Goal: Task Accomplishment & Management: Manage account settings

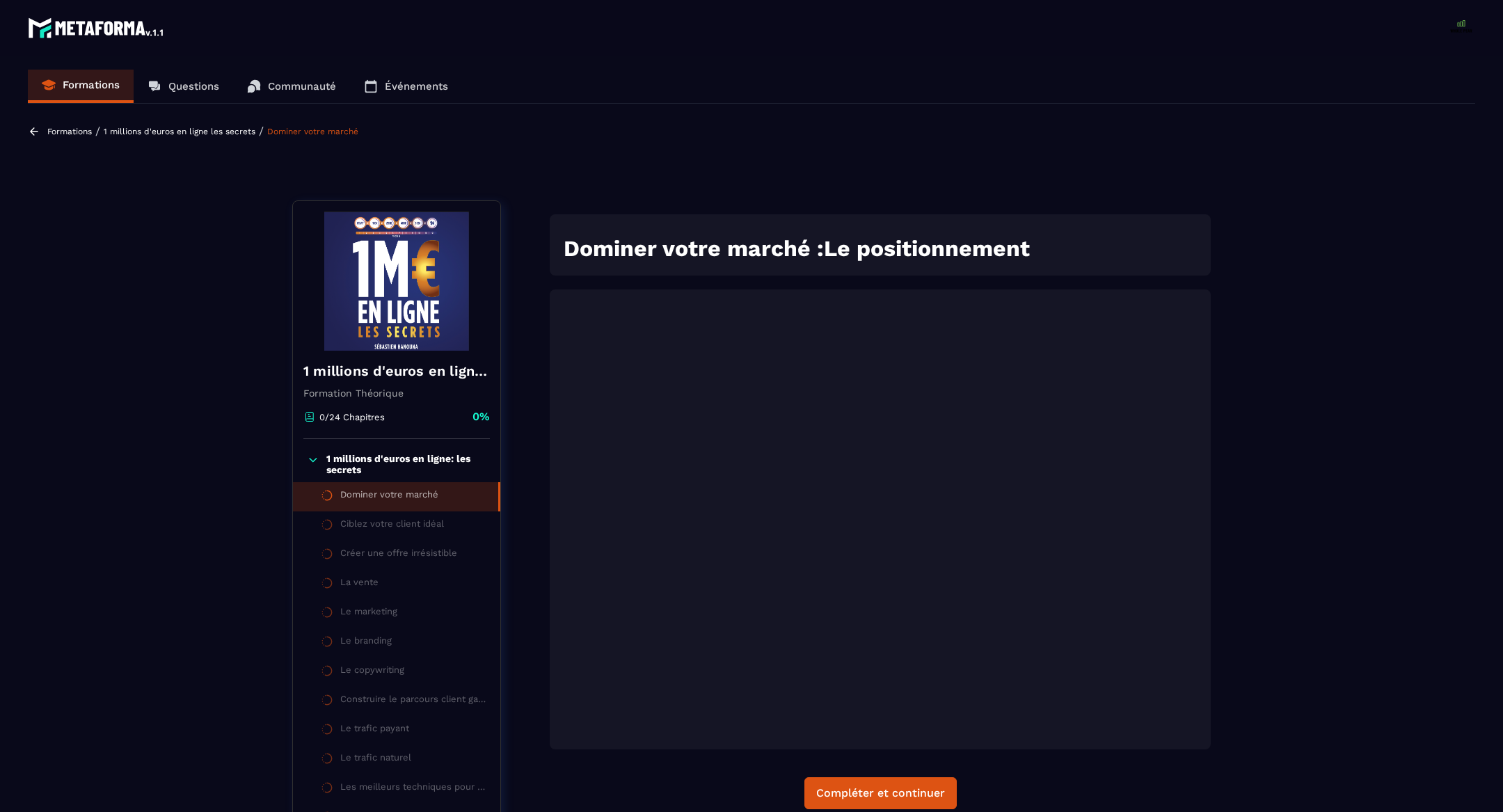
scroll to position [144, 0]
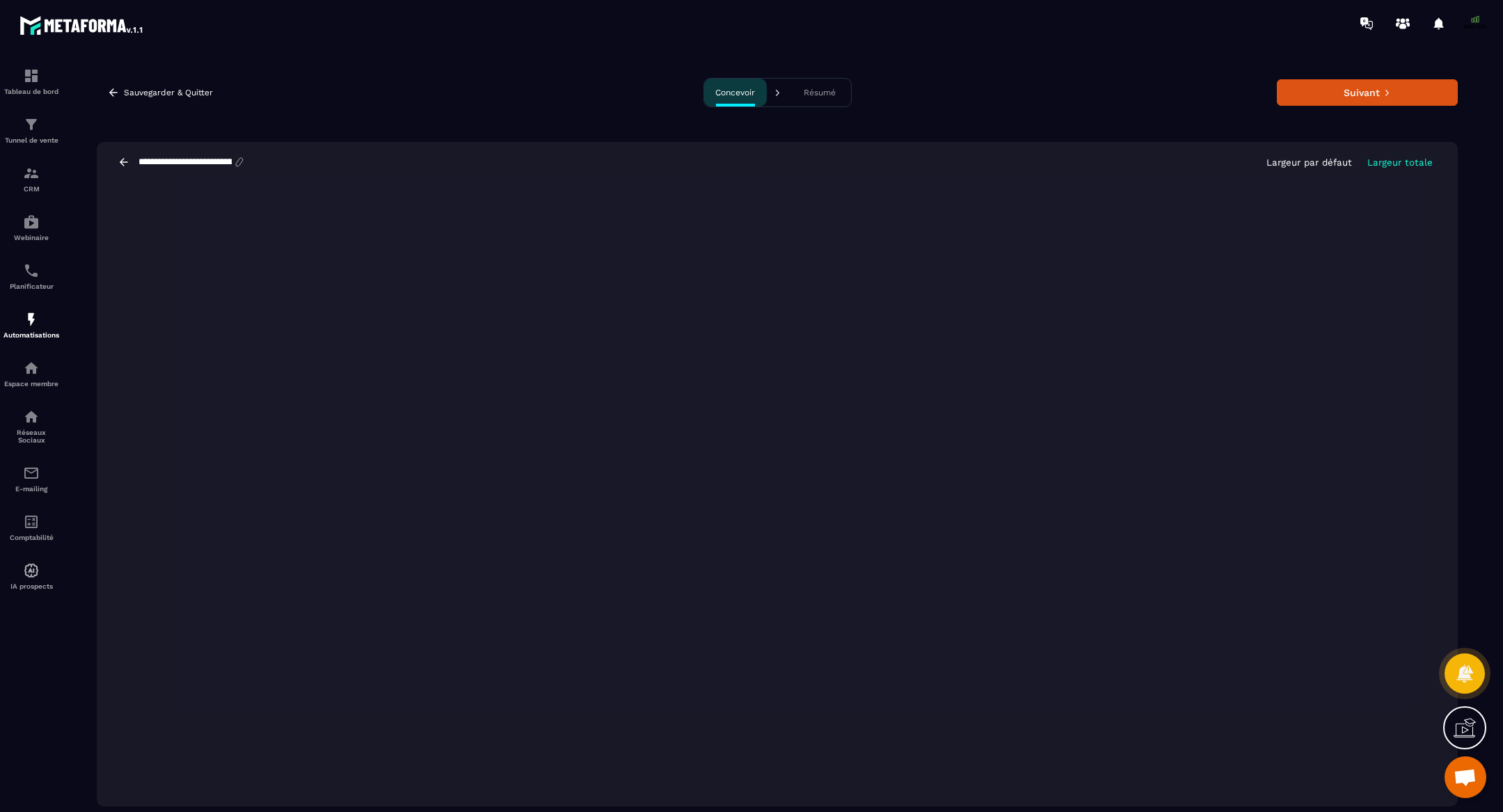
scroll to position [8799, 0]
click at [1314, 100] on button "Suivant" at bounding box center [1367, 92] width 181 height 26
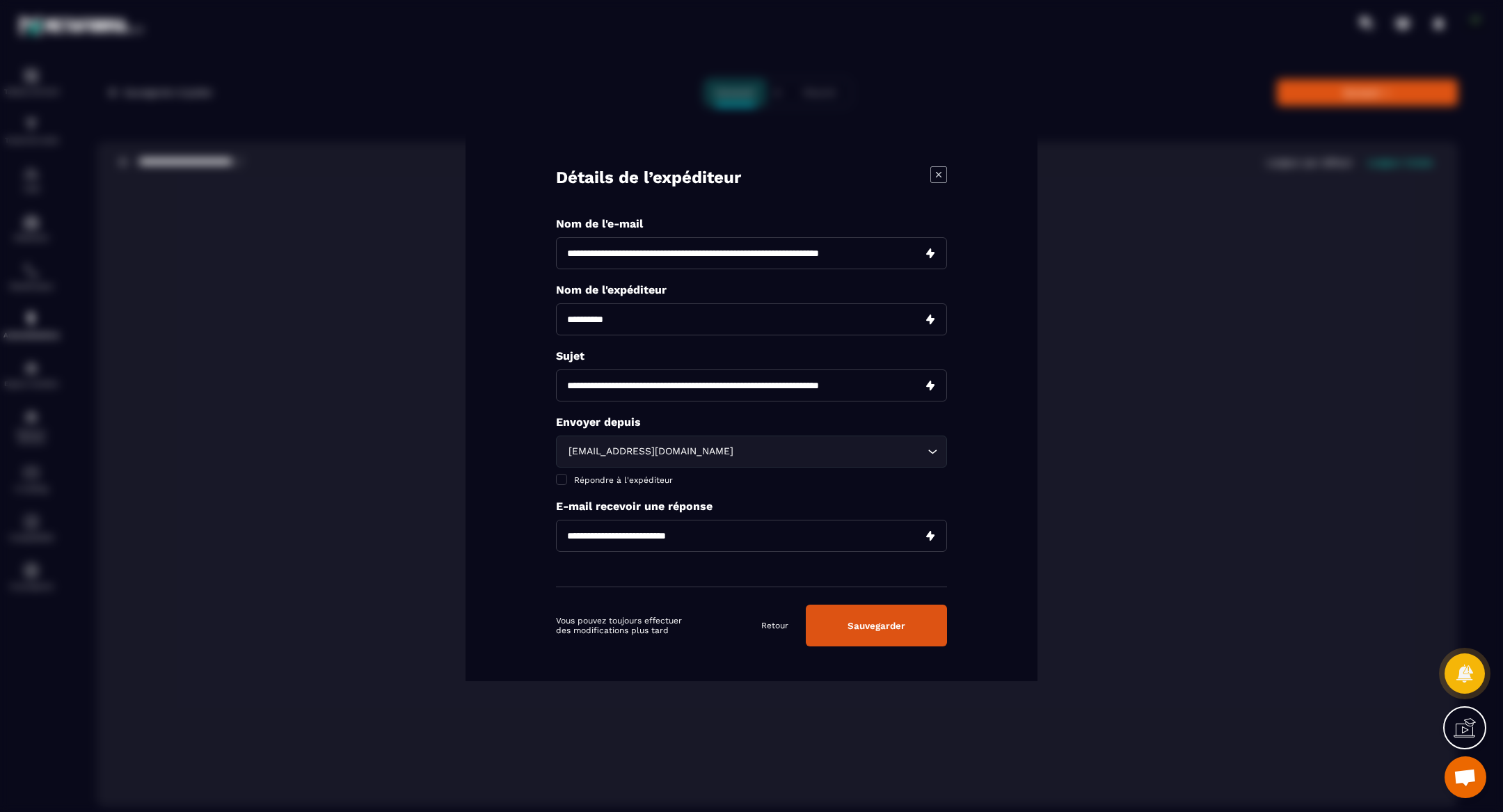
click at [894, 637] on button "Sauvegarder" at bounding box center [877, 625] width 141 height 42
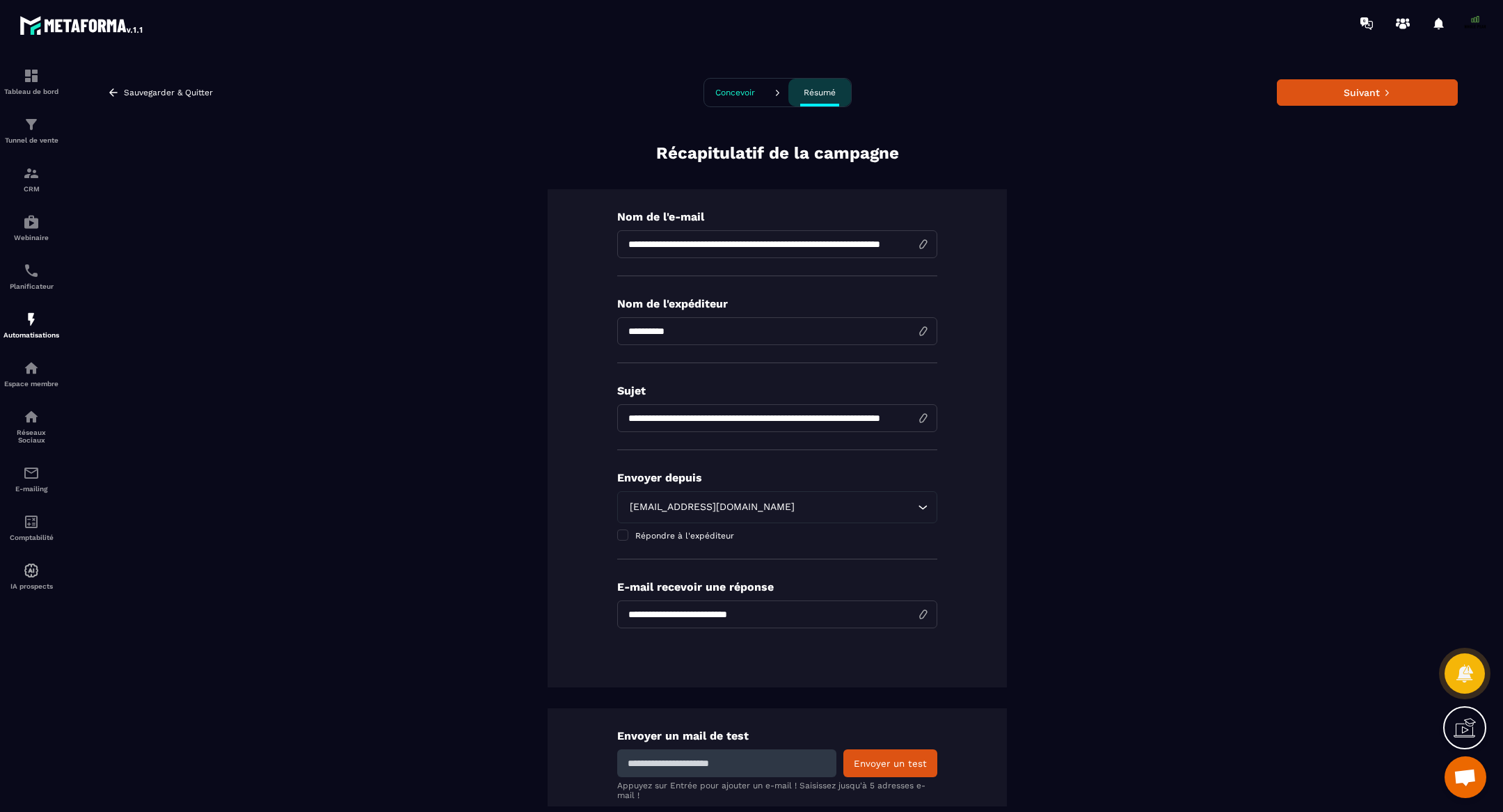
click at [1473, 25] on span at bounding box center [1474, 23] width 28 height 28
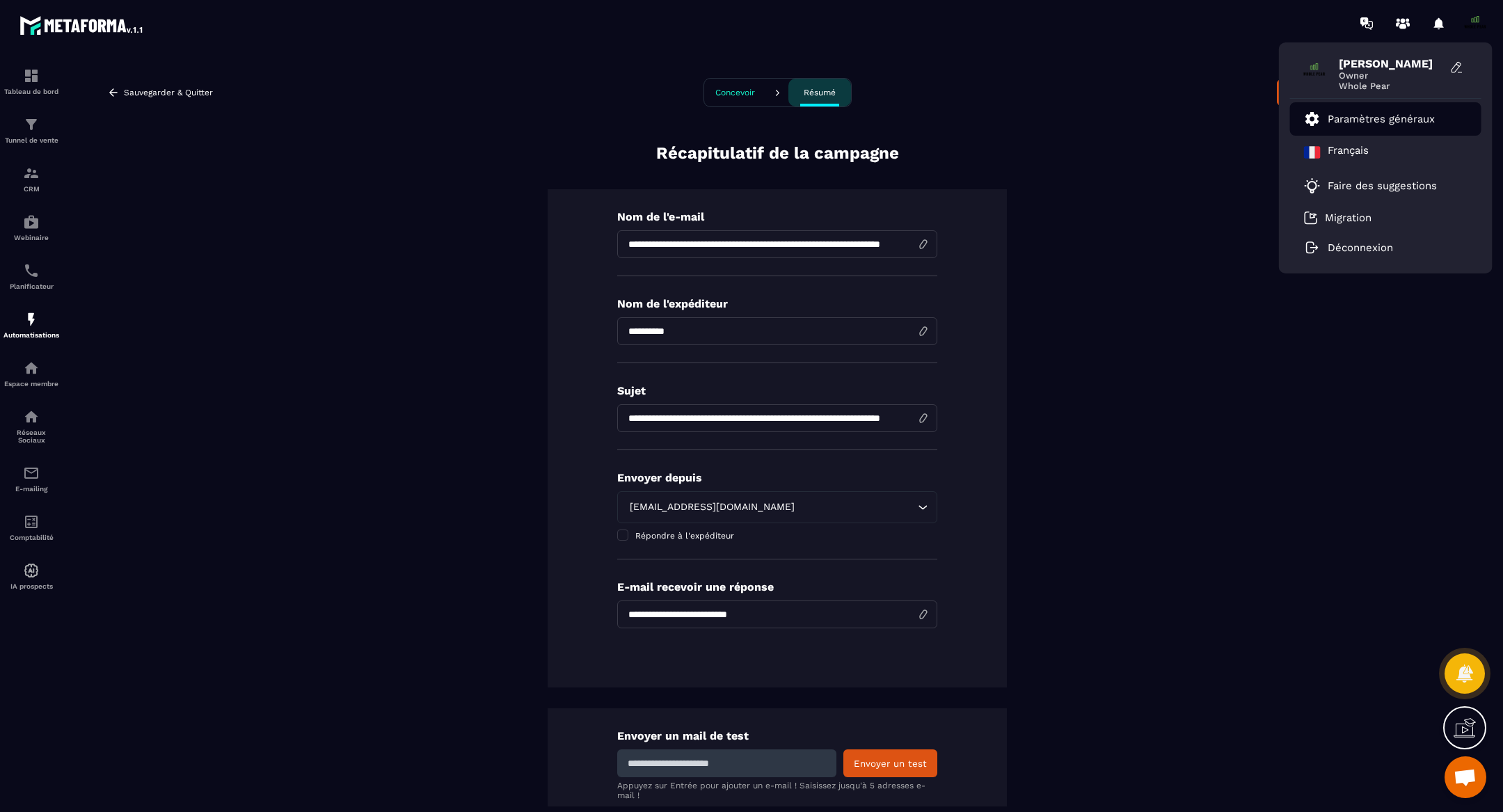
click at [1347, 119] on p "Paramètres généraux" at bounding box center [1381, 119] width 107 height 13
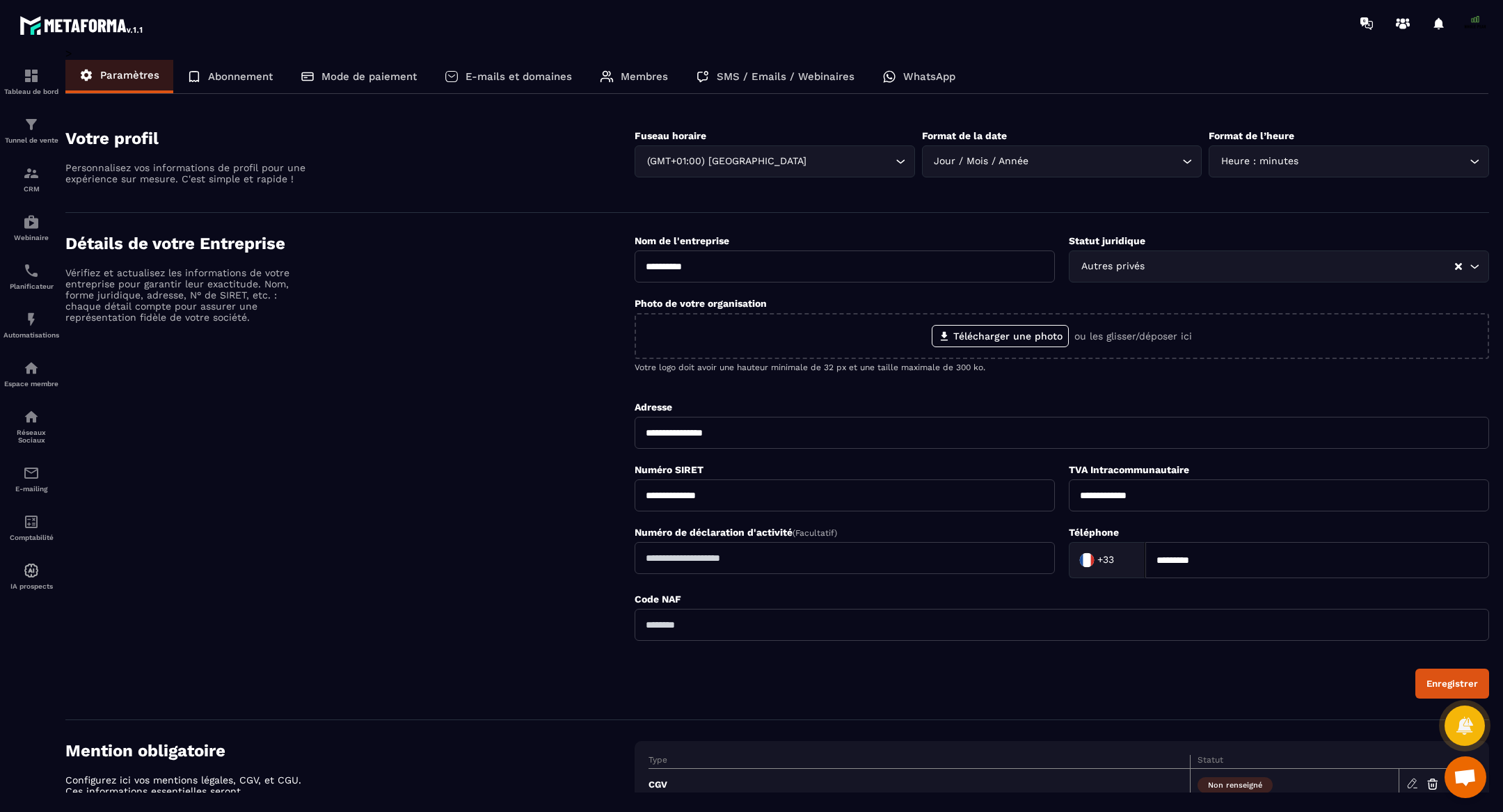
click at [634, 75] on p "Membres" at bounding box center [645, 77] width 48 height 13
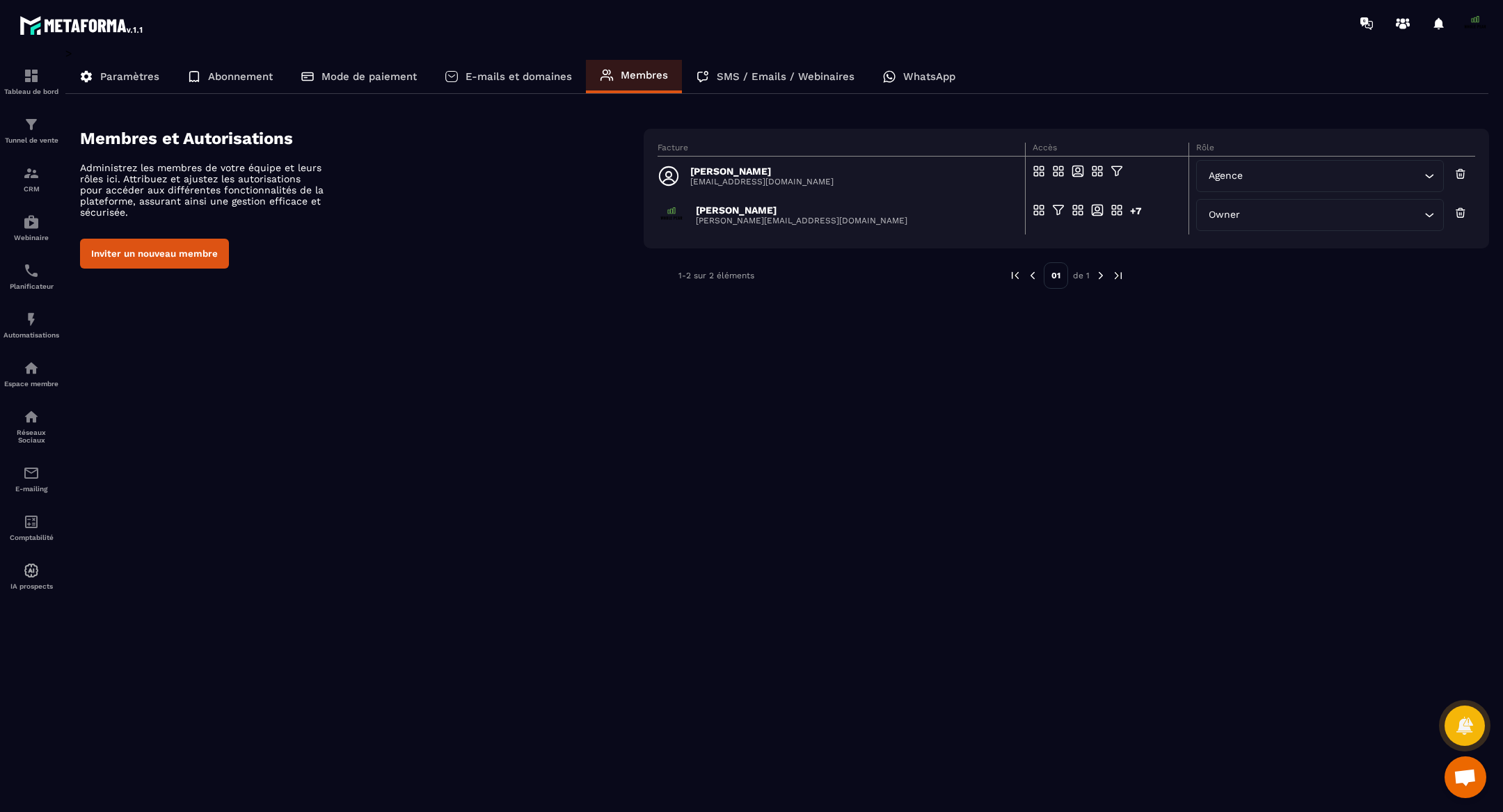
click at [159, 258] on button "Inviter un nouveau membre" at bounding box center [155, 254] width 149 height 30
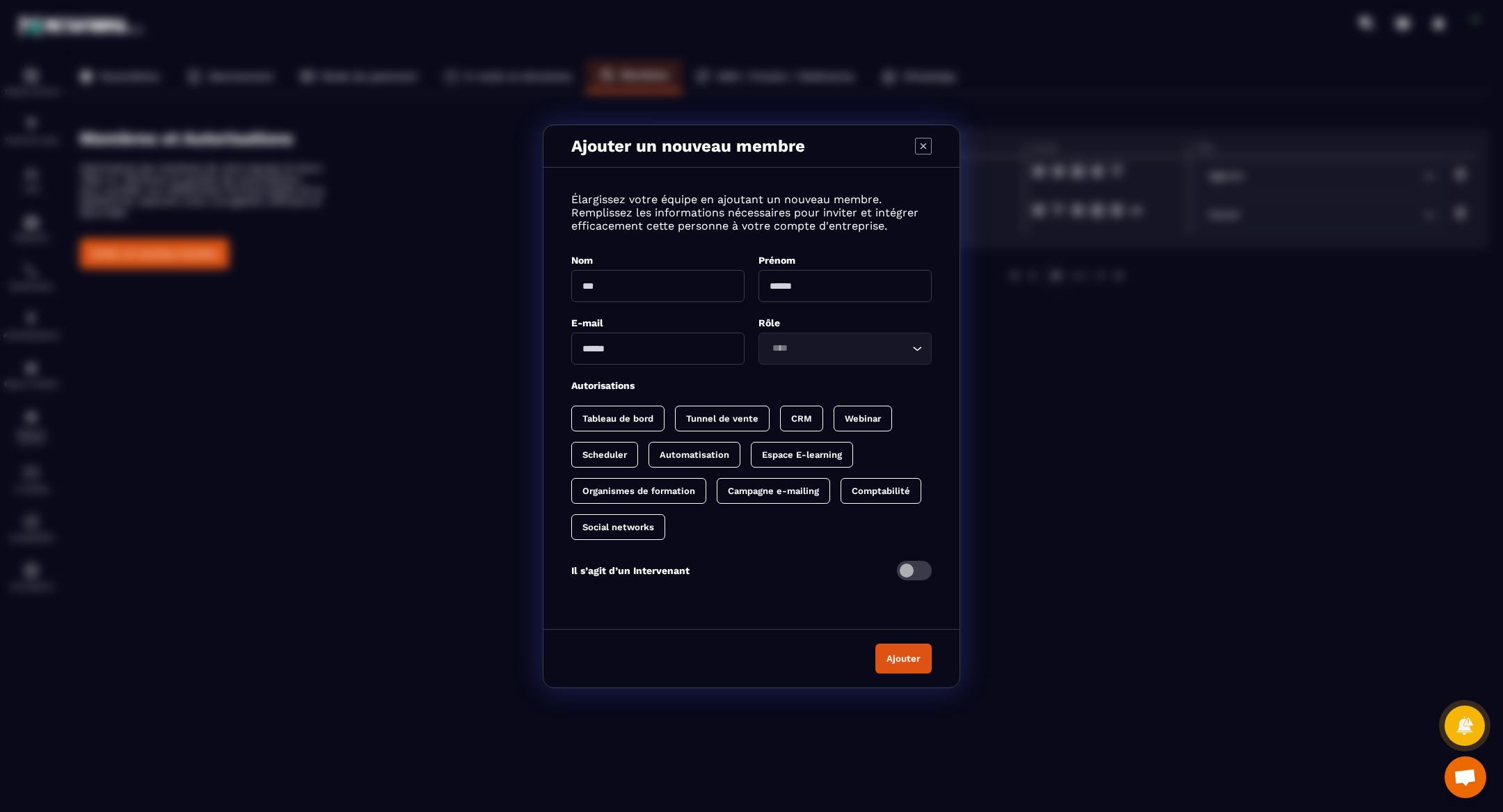
click at [646, 290] on input "Modal window" at bounding box center [657, 286] width 173 height 32
click at [827, 279] on input "Modal window" at bounding box center [845, 286] width 173 height 32
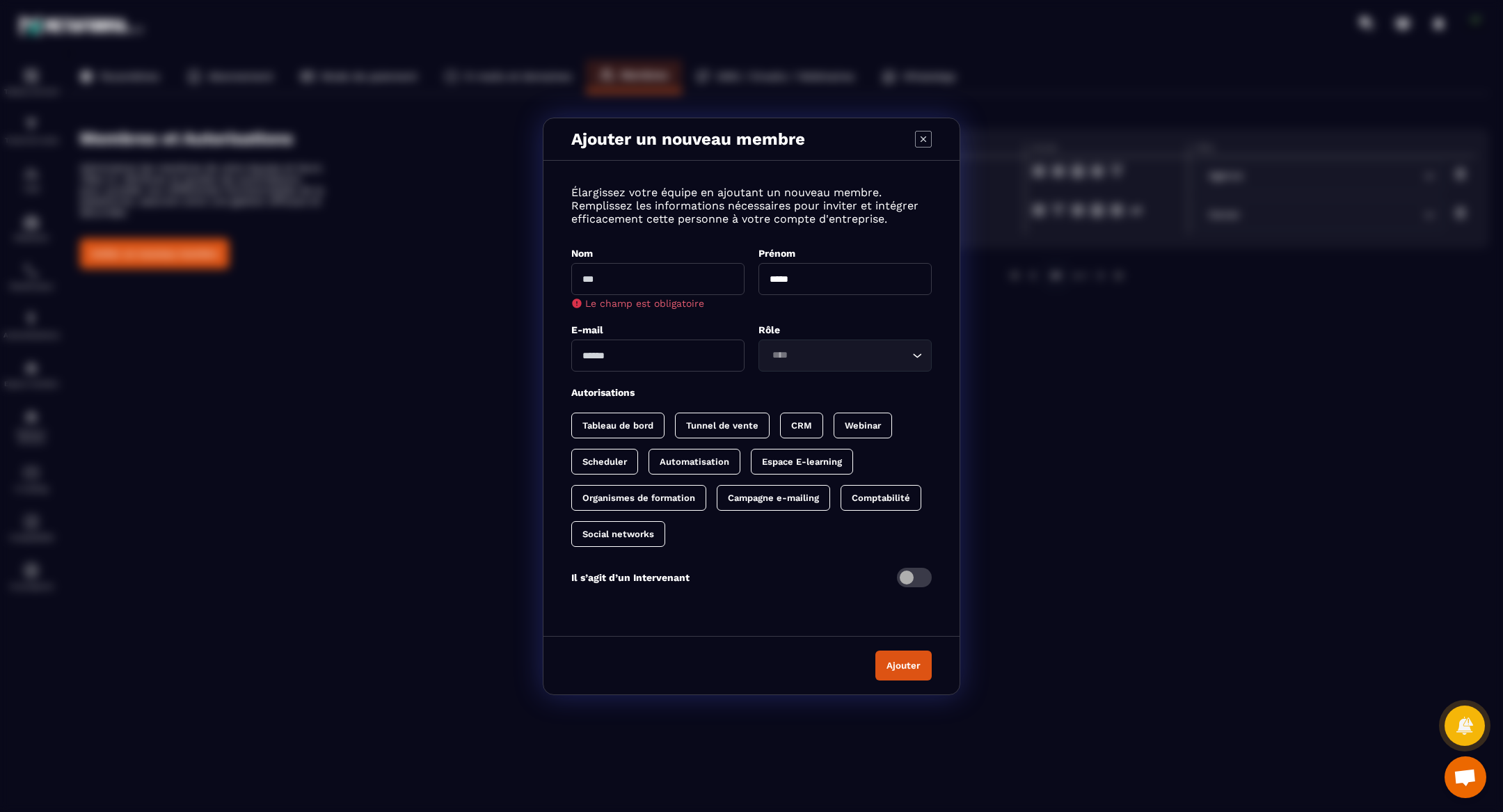
type input "**********"
click at [655, 274] on input "Modal window" at bounding box center [657, 279] width 173 height 32
type input "**********"
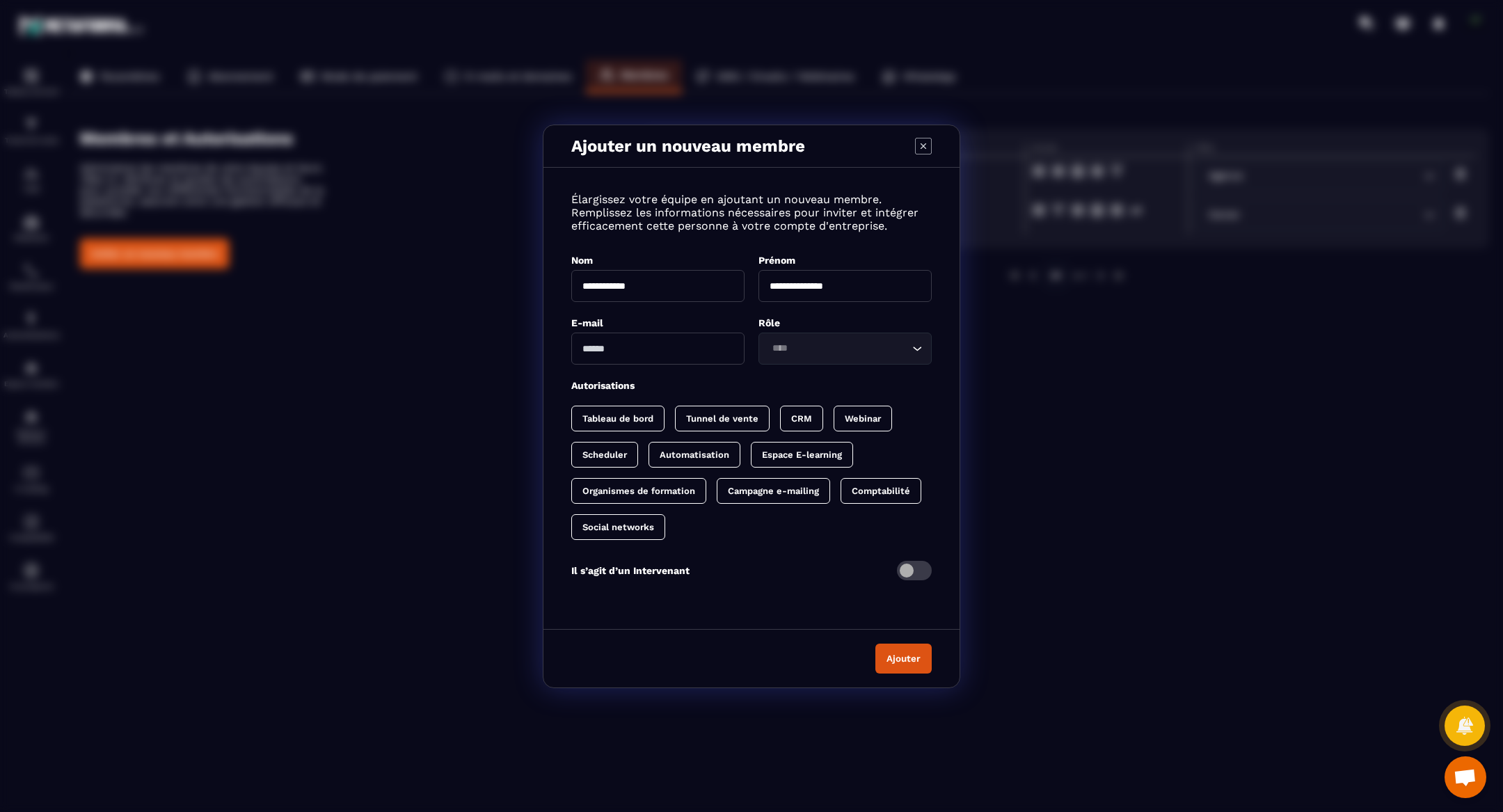
click at [649, 345] on input "Modal window" at bounding box center [657, 348] width 173 height 32
type input "**********"
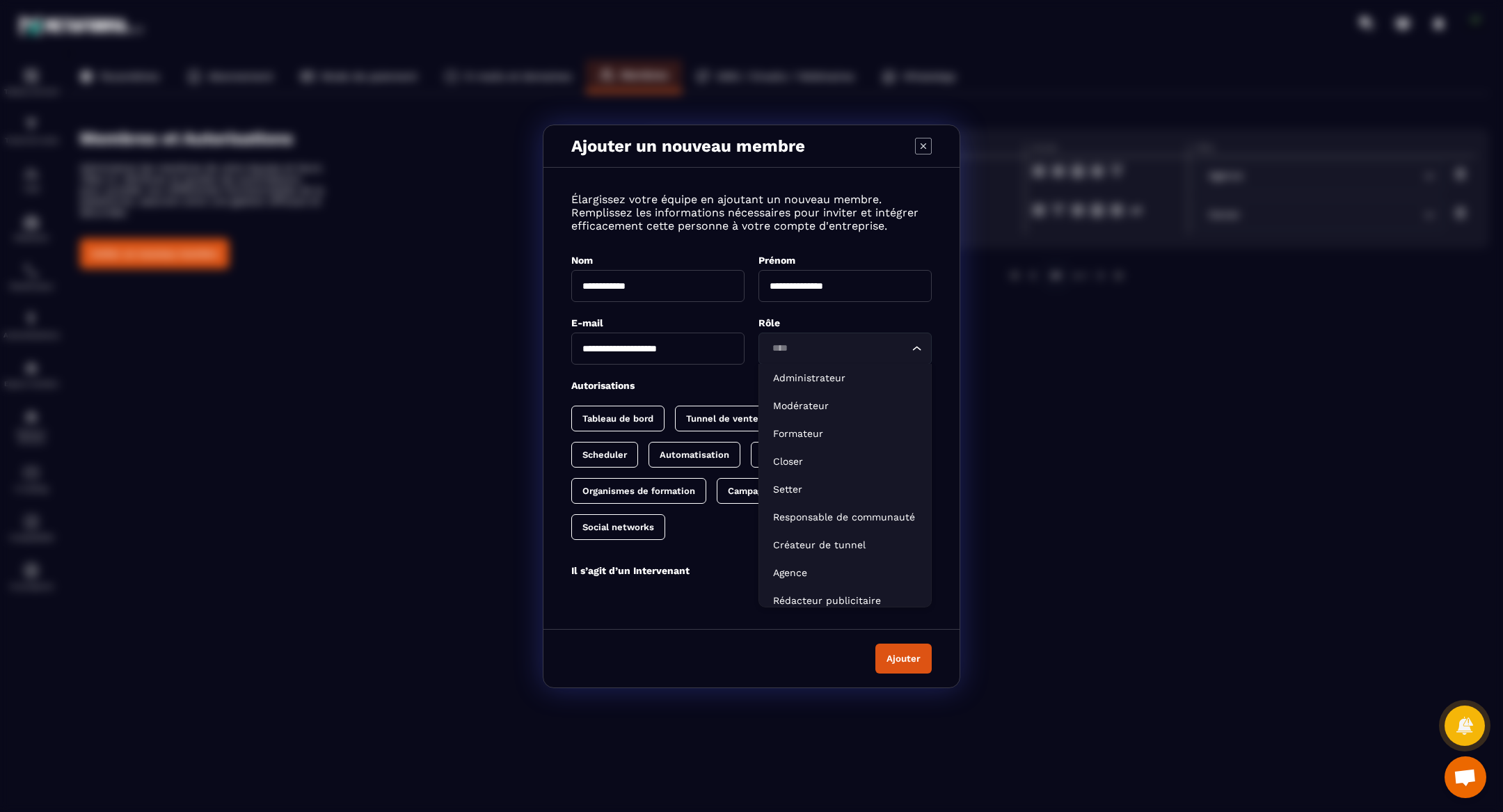
click at [820, 351] on input "Search for option" at bounding box center [838, 348] width 141 height 15
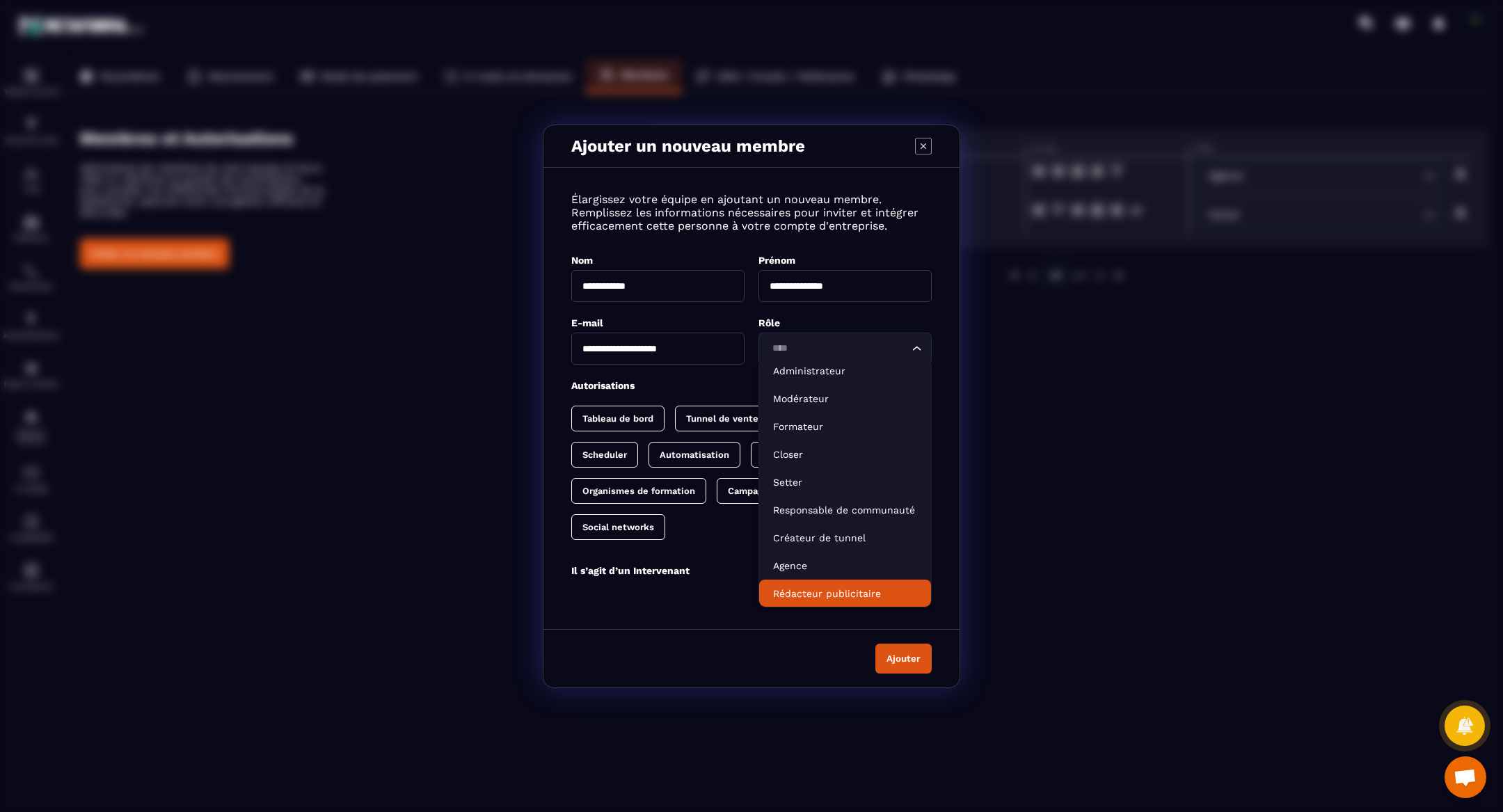
click at [833, 591] on p "Rédacteur publicitaire" at bounding box center [845, 594] width 144 height 14
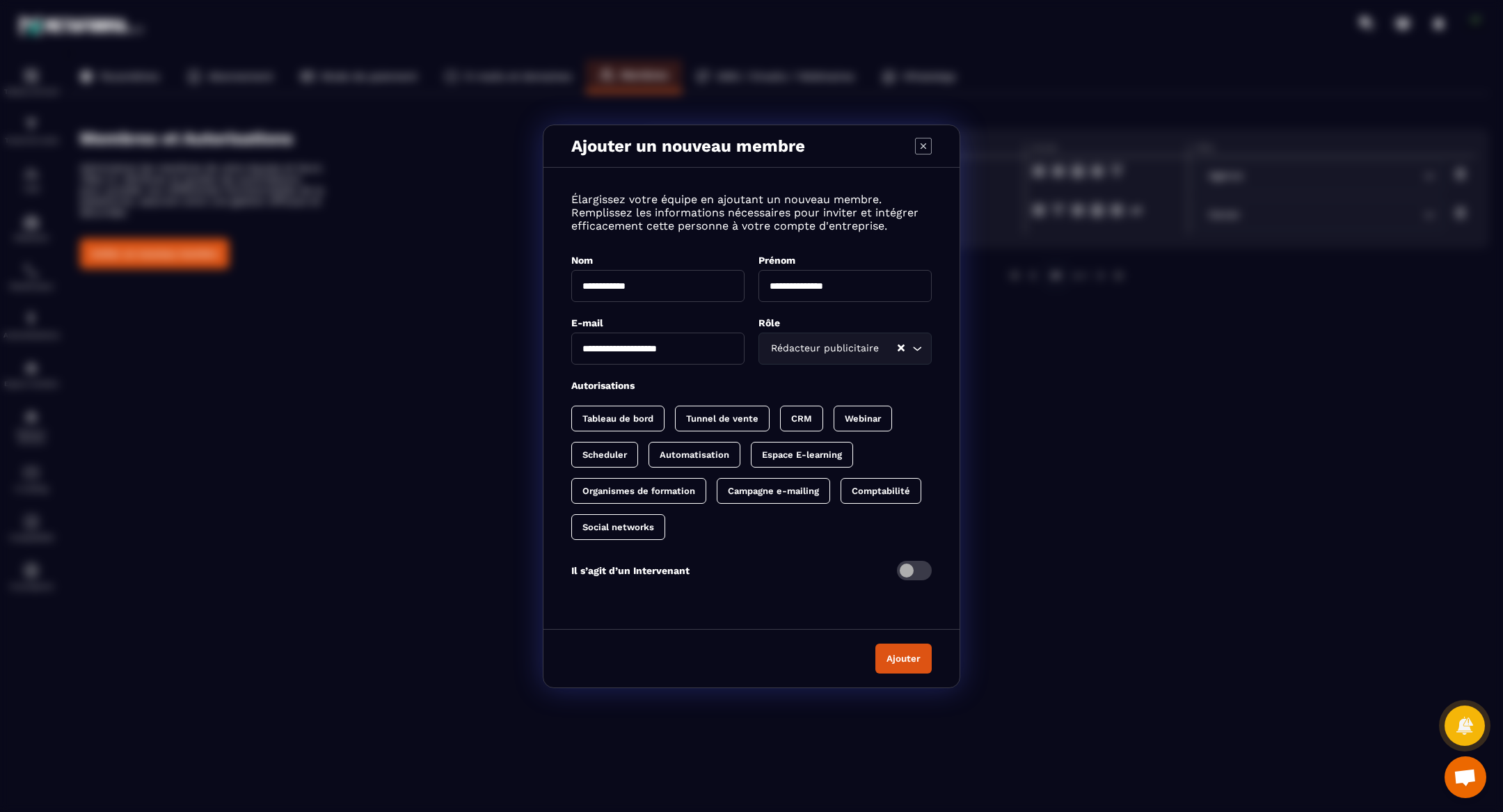
click at [728, 415] on p "Tunnel de vente" at bounding box center [722, 418] width 72 height 10
click at [818, 418] on p "CRM" at bounding box center [815, 418] width 21 height 10
click at [881, 421] on p "Webinar" at bounding box center [891, 418] width 37 height 10
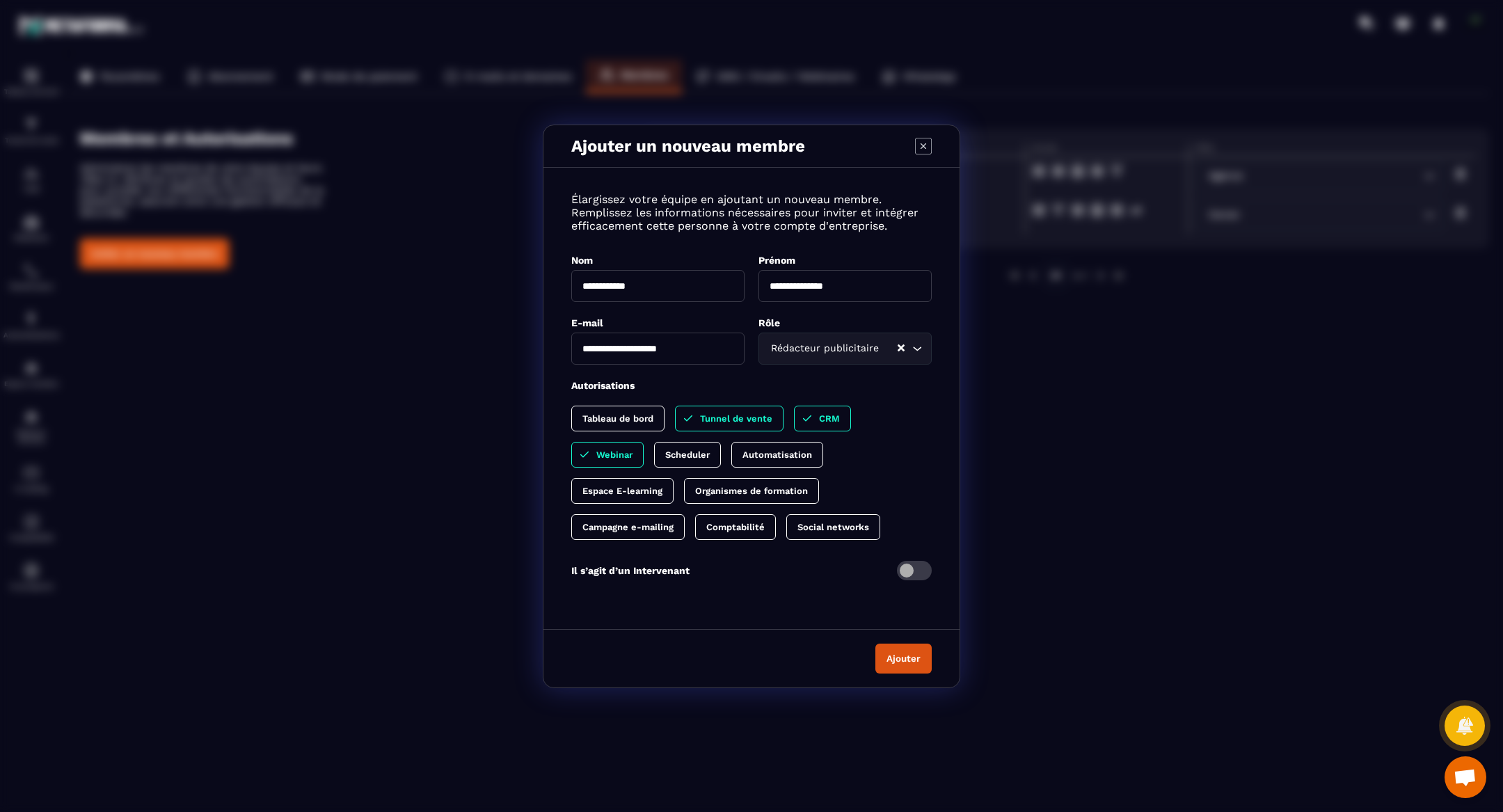
click at [665, 452] on p "Scheduler" at bounding box center [688, 454] width 44 height 10
click at [756, 457] on p "Automatisation" at bounding box center [791, 454] width 70 height 10
click at [662, 486] on p "Espace E-learning" at bounding box center [622, 491] width 80 height 10
click at [709, 487] on p "Organismes de formation" at bounding box center [765, 491] width 113 height 10
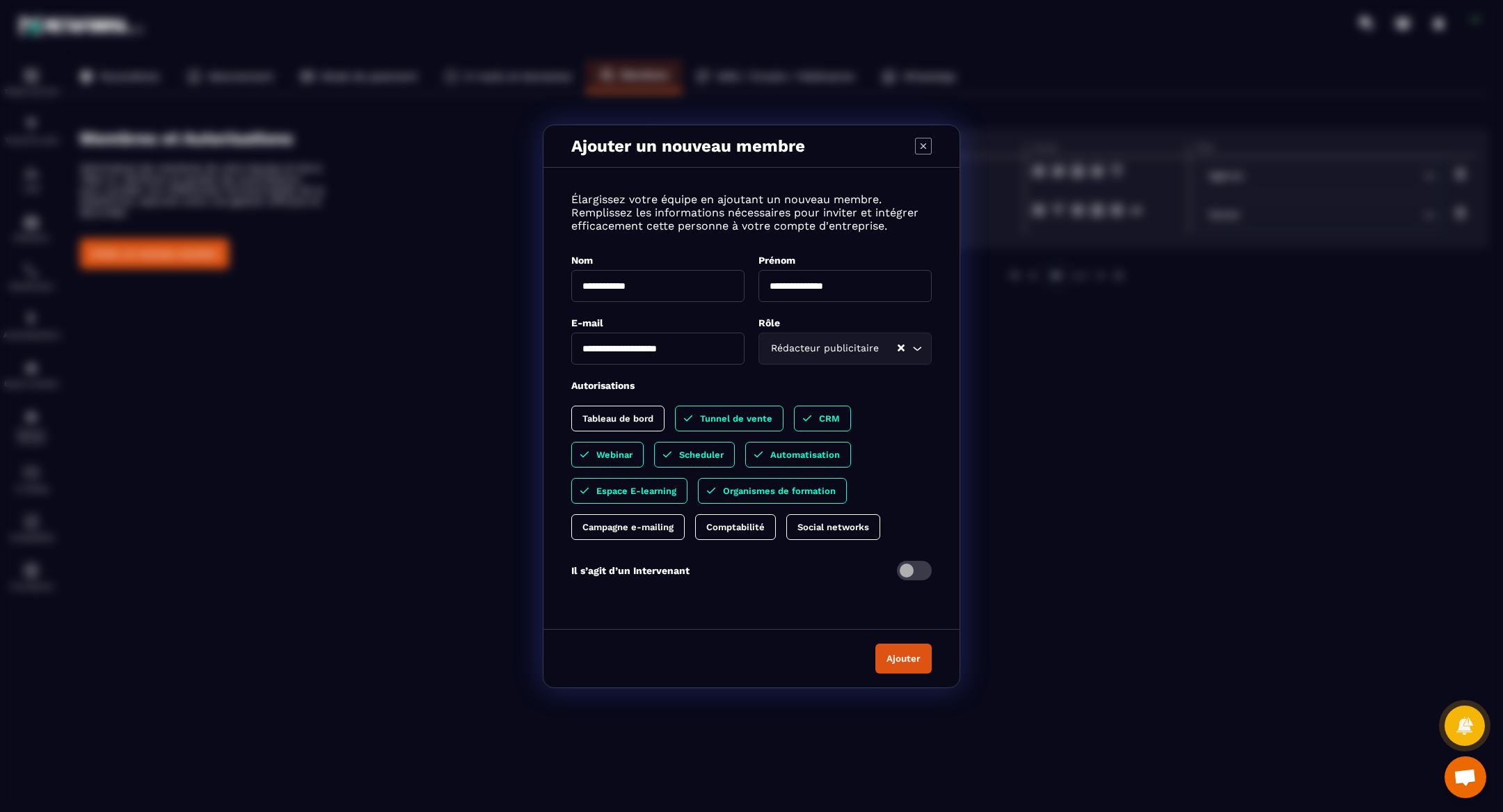
click at [673, 521] on p "Campagne e-mailing" at bounding box center [627, 526] width 91 height 10
click at [720, 522] on p "Comptabilité" at bounding box center [750, 526] width 59 height 10
click at [825, 525] on p "Social networks" at bounding box center [861, 526] width 71 height 10
click at [916, 571] on span "Modal window" at bounding box center [914, 570] width 35 height 20
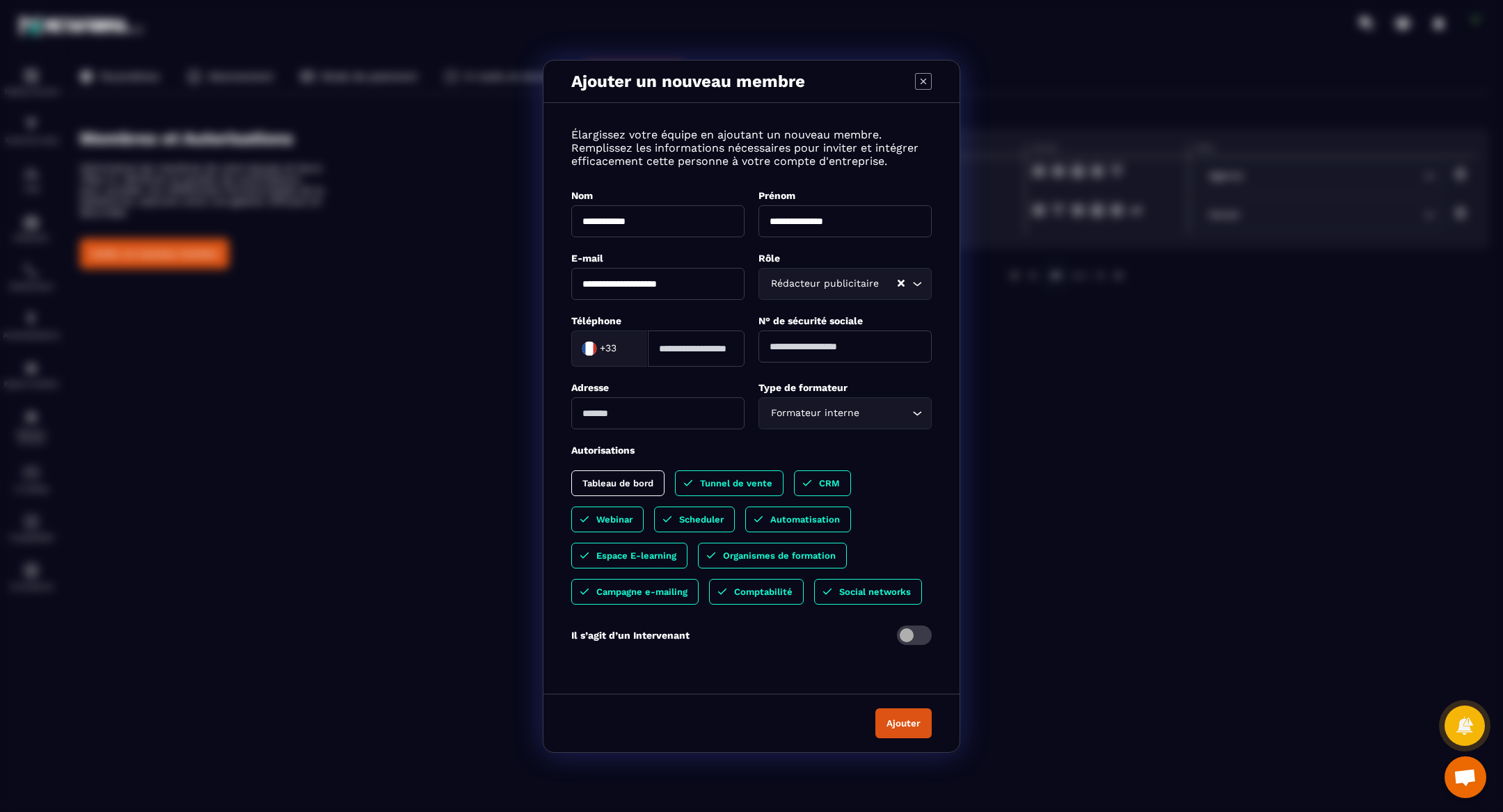
click at [914, 634] on span "Modal window" at bounding box center [914, 635] width 35 height 20
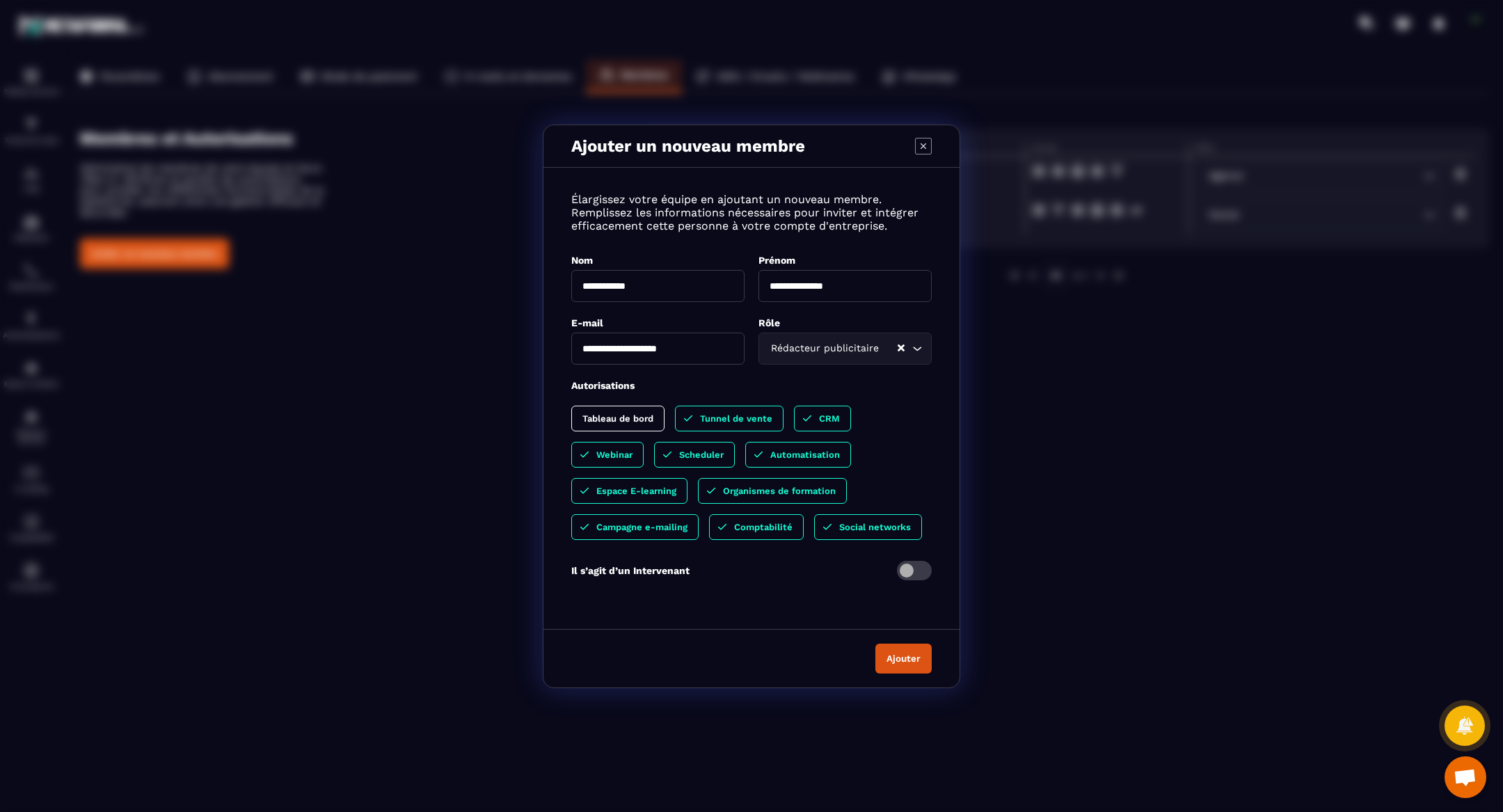
click at [907, 660] on button "Ajouter" at bounding box center [903, 659] width 56 height 30
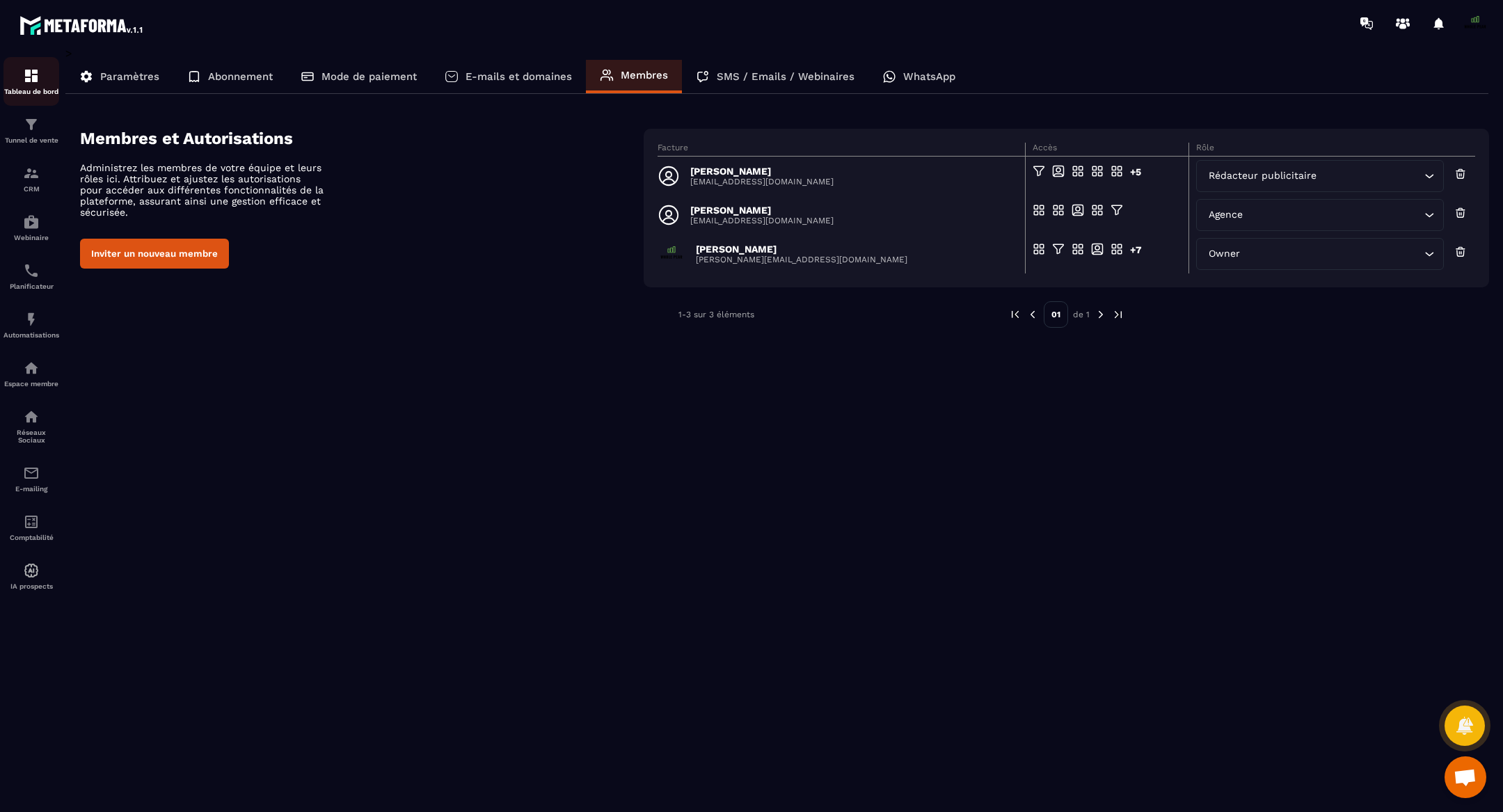
click at [42, 82] on div "Tableau de bord" at bounding box center [31, 81] width 56 height 28
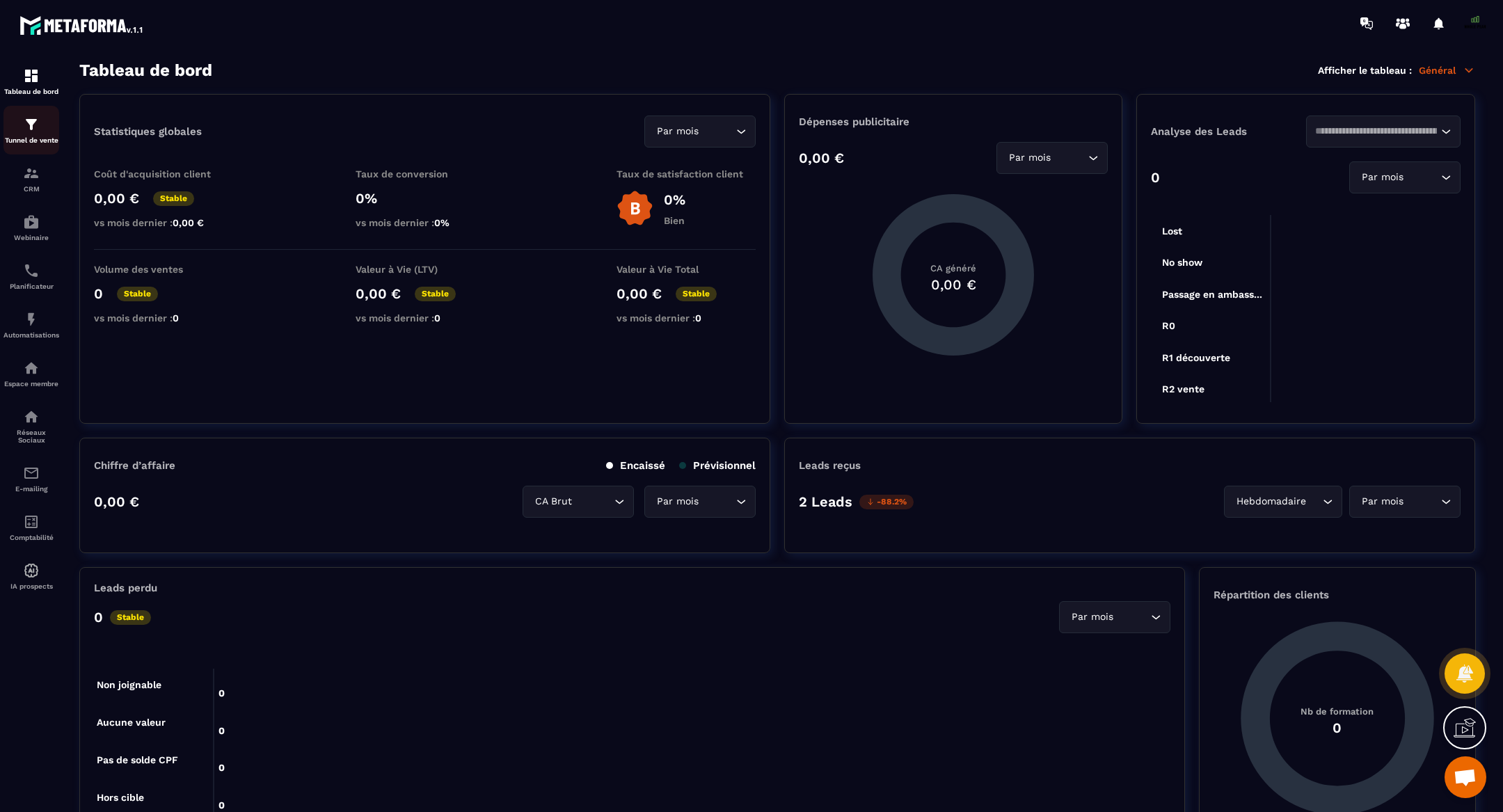
click at [25, 131] on img at bounding box center [31, 124] width 17 height 17
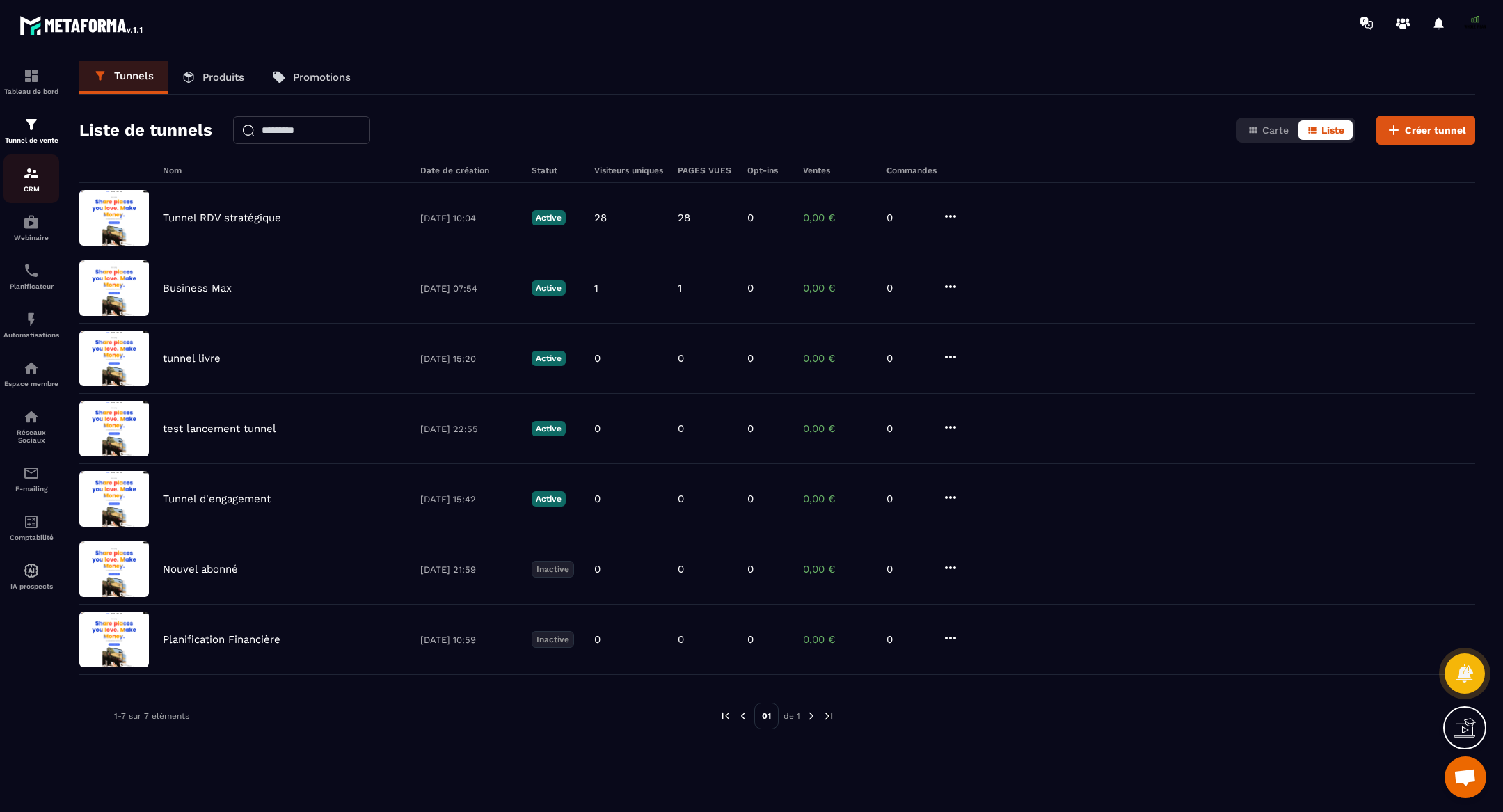
click at [37, 177] on img at bounding box center [31, 173] width 17 height 17
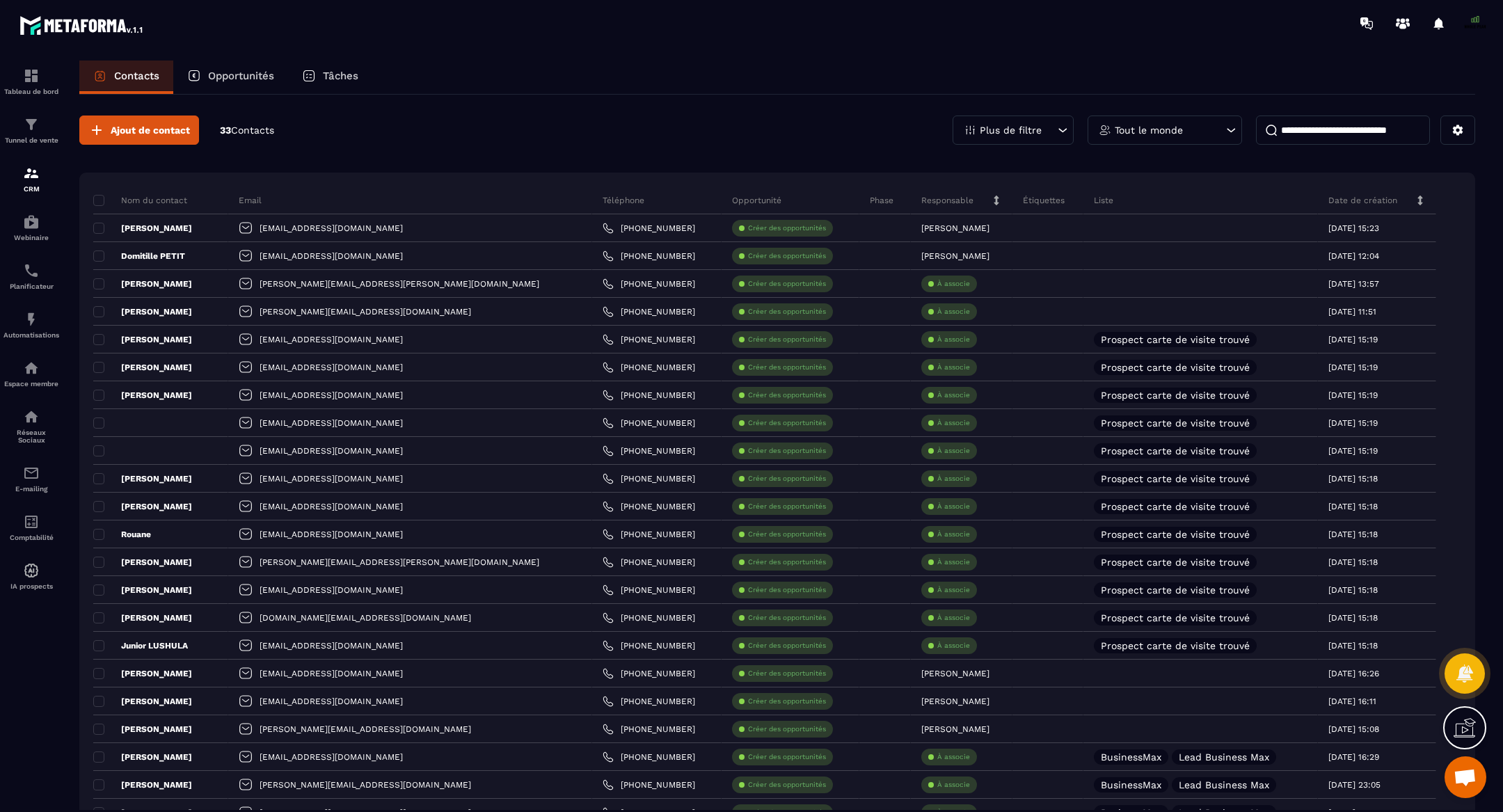
click at [240, 71] on p "Opportunités" at bounding box center [241, 76] width 66 height 13
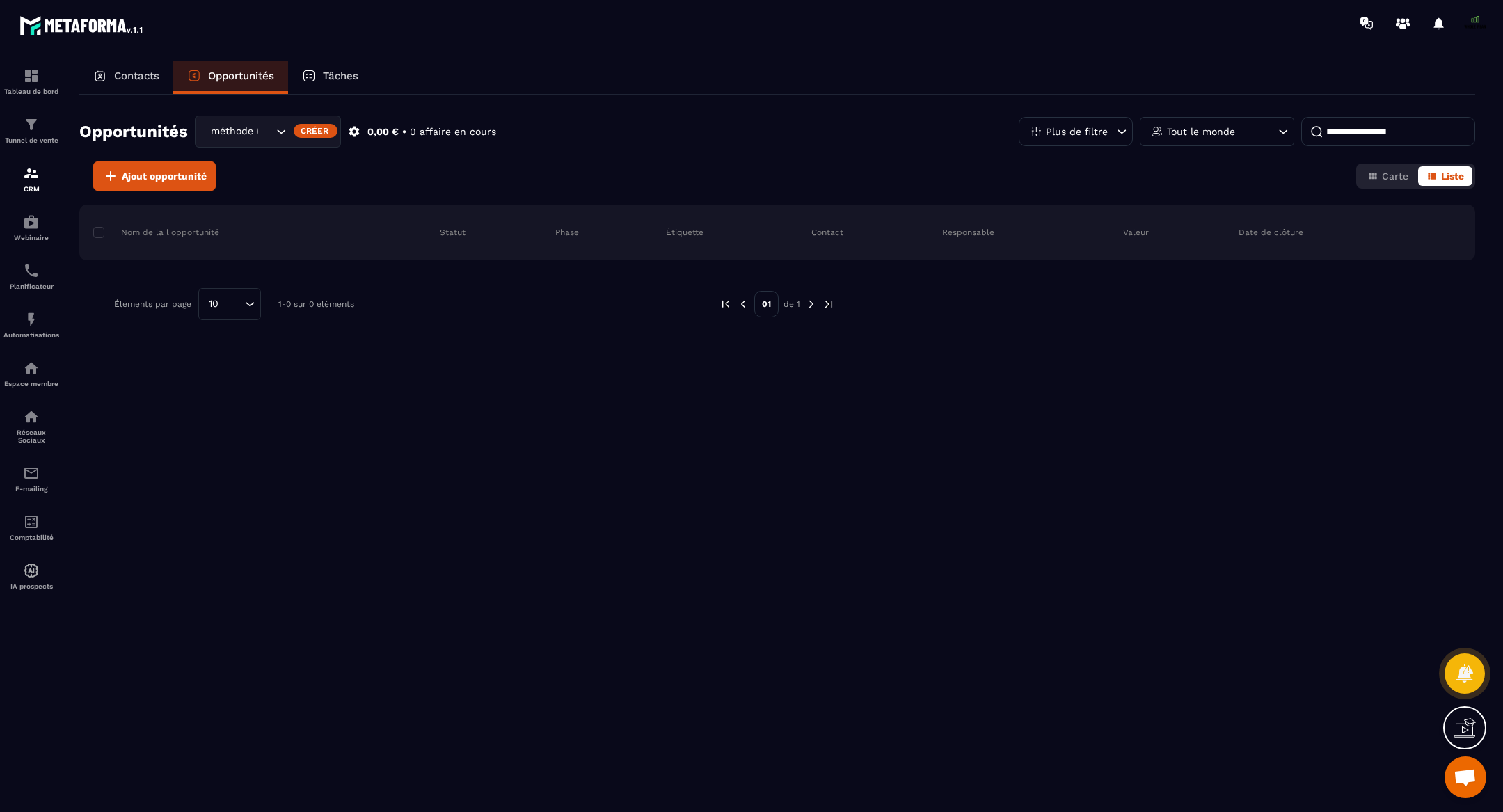
click at [279, 130] on icon "Search for option" at bounding box center [281, 132] width 14 height 14
click at [275, 159] on p "méthode Brennus" at bounding box center [268, 161] width 117 height 14
click at [337, 71] on p "Tâches" at bounding box center [341, 76] width 36 height 13
